Goal: Task Accomplishment & Management: Complete application form

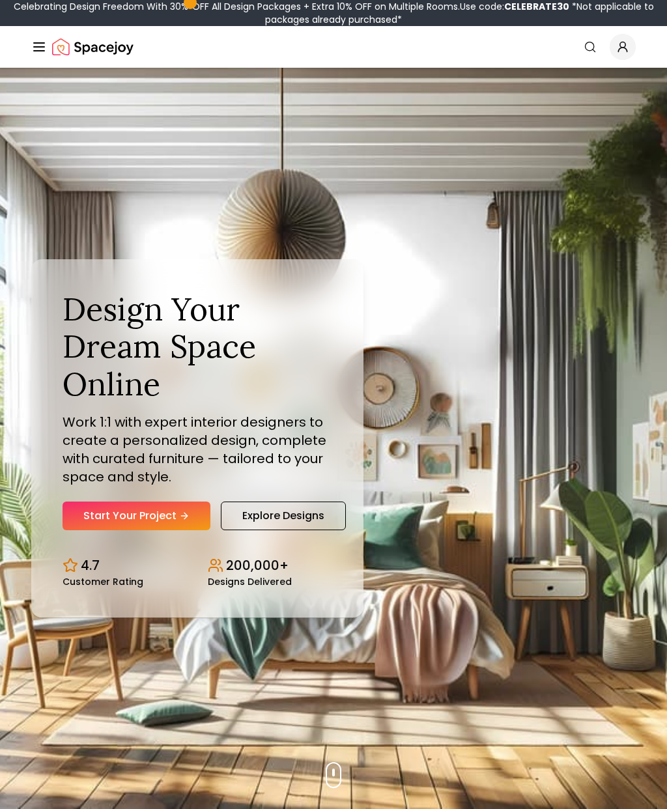
click at [160, 530] on link "Start Your Project" at bounding box center [137, 516] width 148 height 29
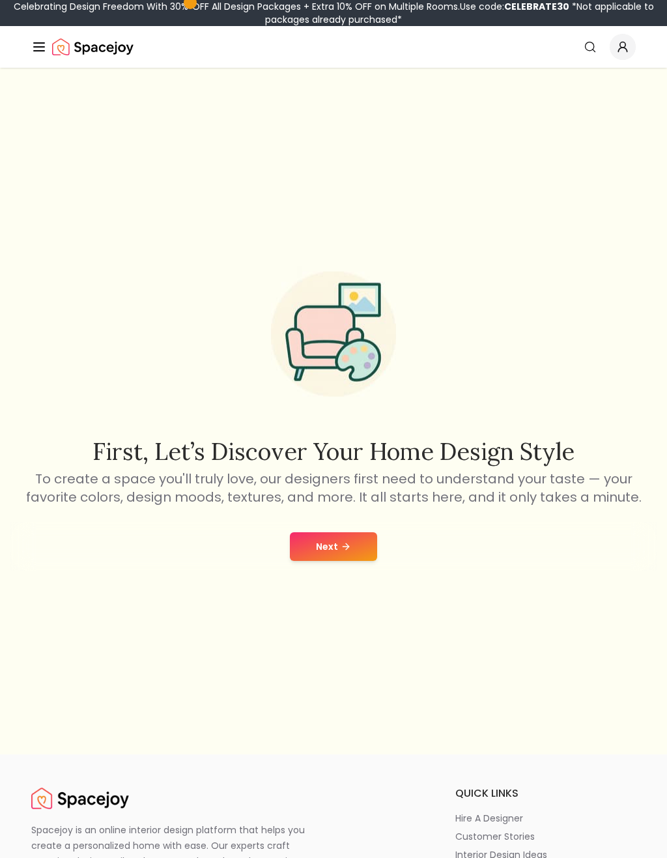
click at [365, 551] on button "Next" at bounding box center [333, 546] width 87 height 29
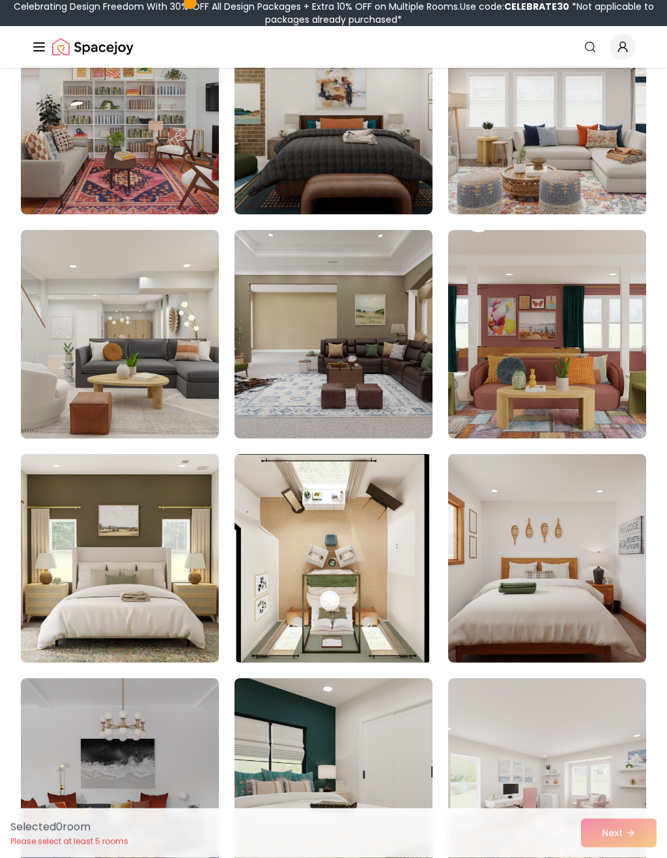
scroll to position [2652, 0]
click at [134, 546] on img at bounding box center [120, 558] width 198 height 208
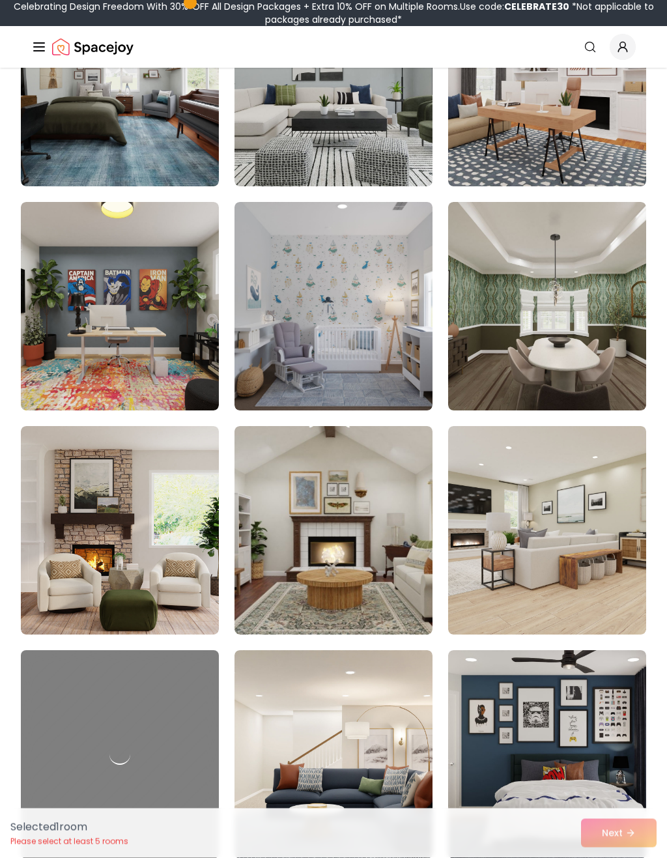
scroll to position [3576, 0]
click at [86, 539] on img at bounding box center [120, 530] width 198 height 208
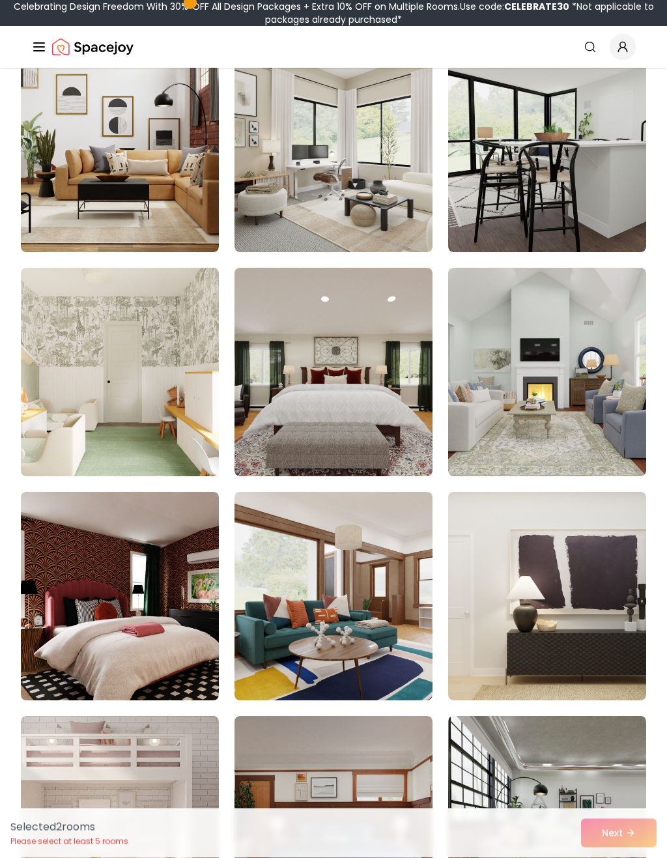
scroll to position [5304, 0]
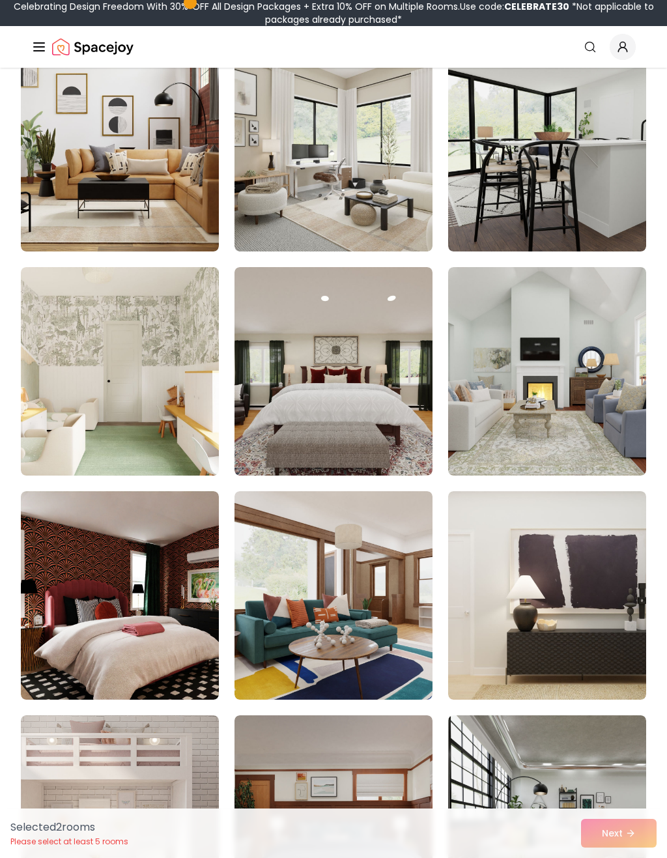
click at [598, 447] on img at bounding box center [547, 371] width 198 height 208
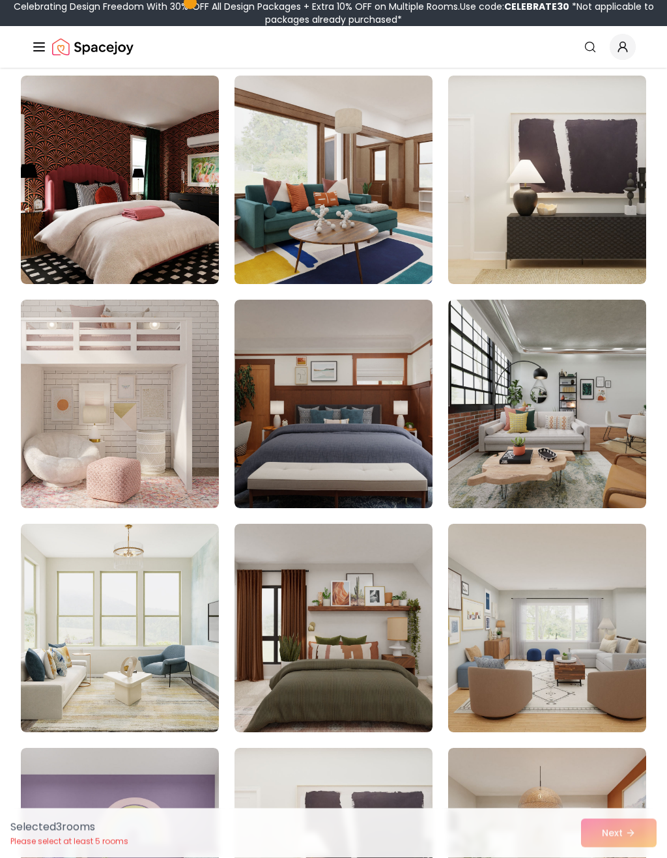
scroll to position [5720, 0]
click at [356, 434] on img at bounding box center [334, 404] width 198 height 208
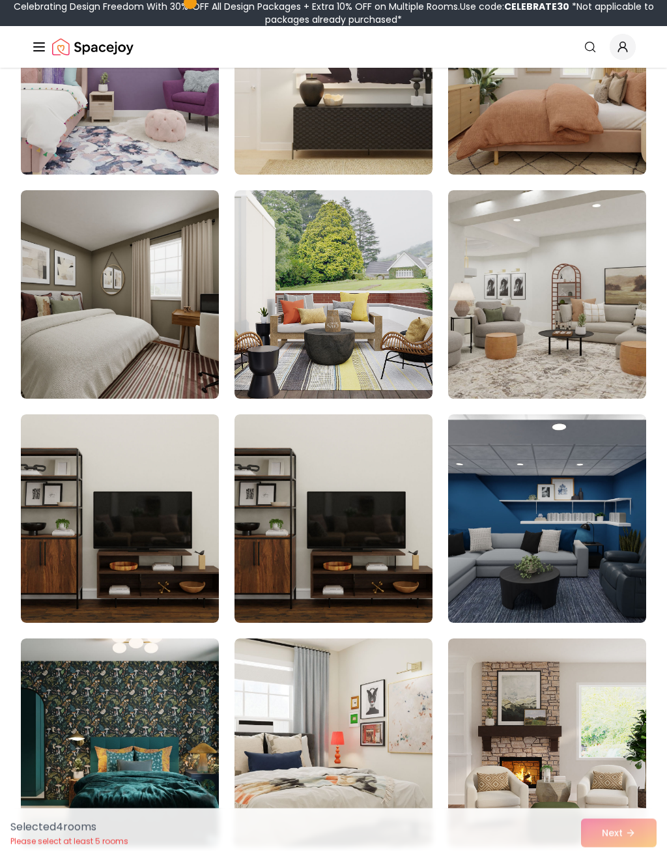
scroll to position [6510, 0]
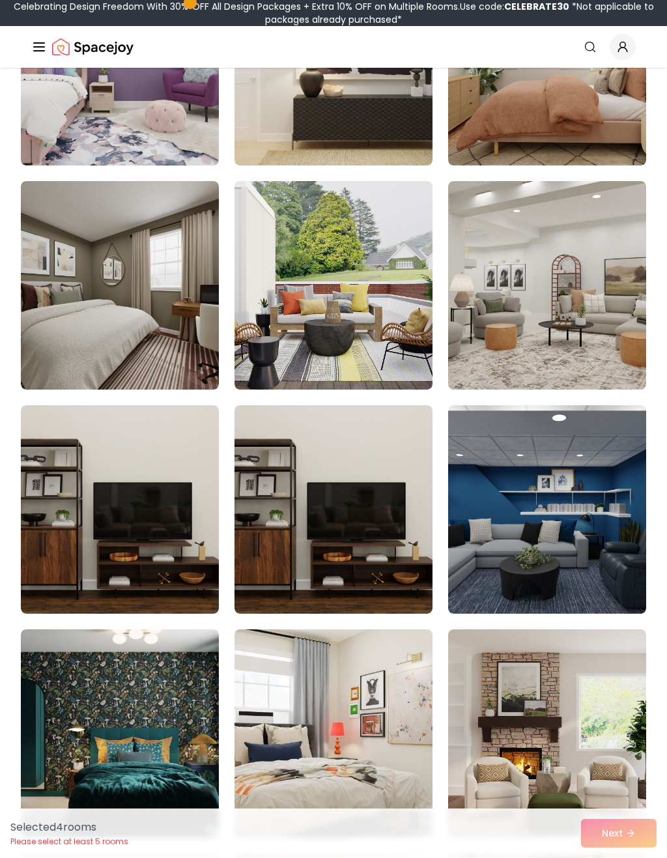
click at [562, 346] on img at bounding box center [547, 285] width 198 height 208
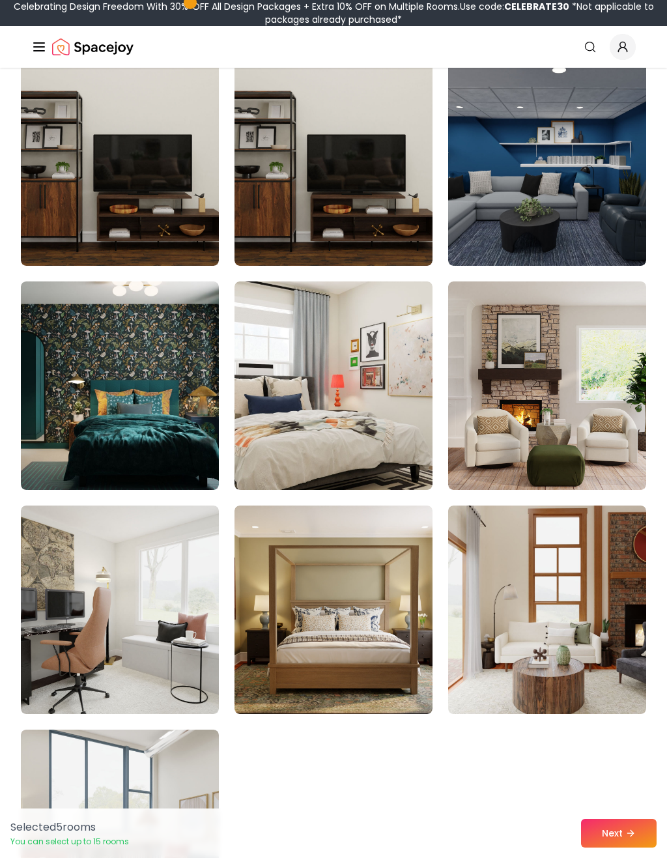
scroll to position [6857, 0]
